Goal: Information Seeking & Learning: Compare options

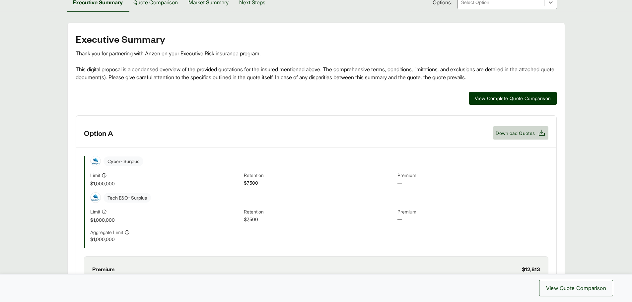
scroll to position [100, 0]
click at [519, 97] on span "View Complete Quote Comparison" at bounding box center [513, 98] width 76 height 7
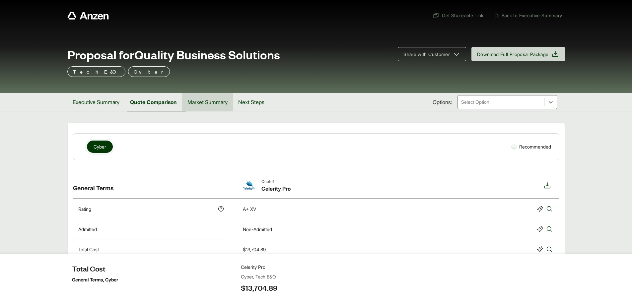
click at [221, 101] on button "Market Summary" at bounding box center [207, 102] width 51 height 19
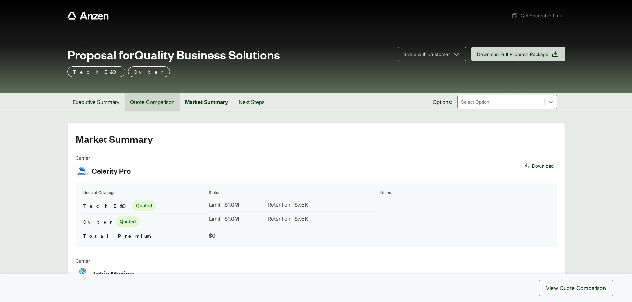
click at [150, 103] on button "Quote Comparison" at bounding box center [152, 102] width 55 height 19
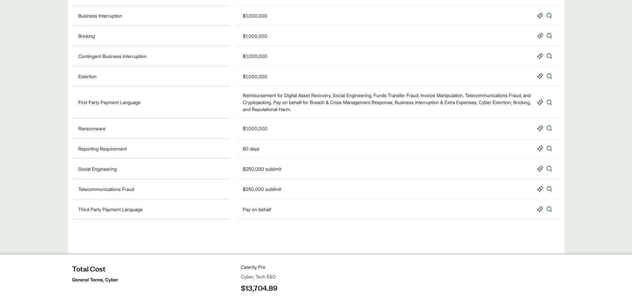
scroll to position [523, 0]
